Goal: Task Accomplishment & Management: Use online tool/utility

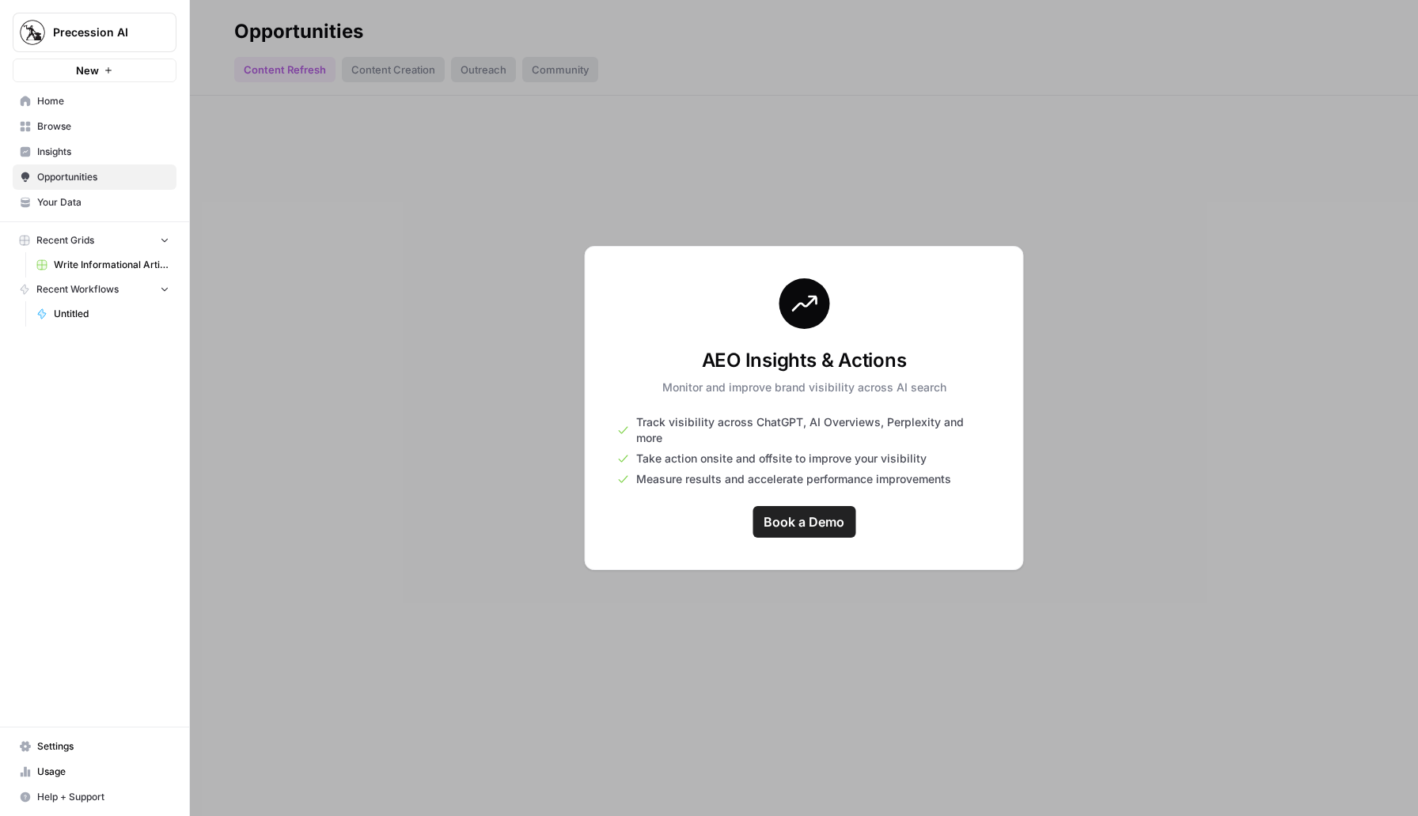
click at [96, 263] on span "Write Informational Article" at bounding box center [111, 265] width 115 height 14
